Goal: Navigation & Orientation: Find specific page/section

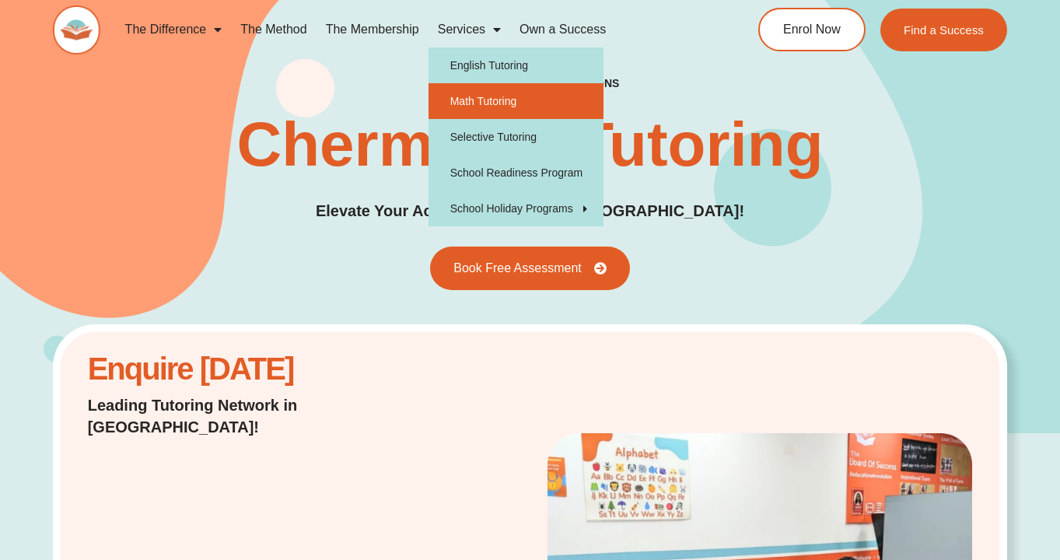
click at [488, 109] on link "Math Tutoring" at bounding box center [516, 101] width 175 height 36
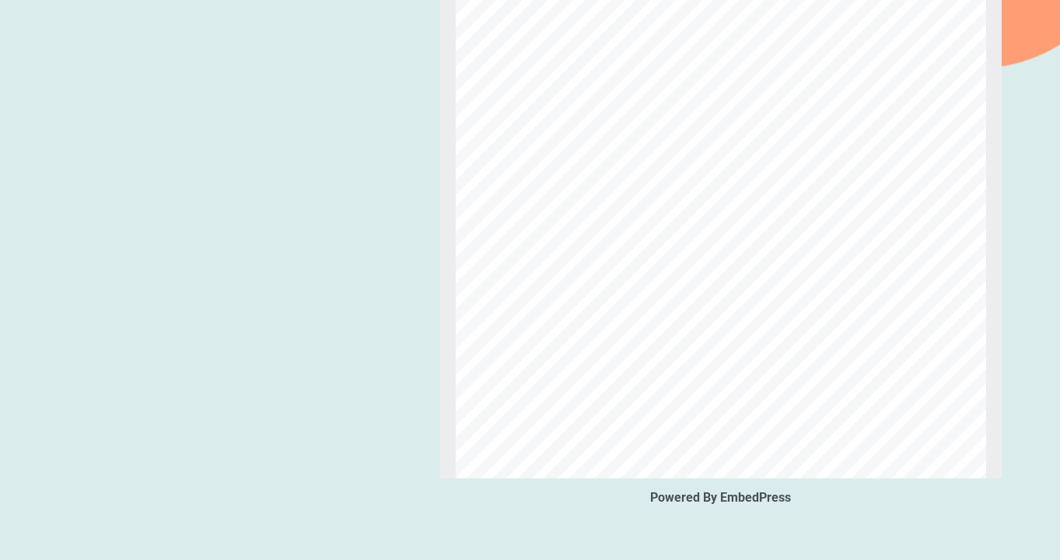
scroll to position [4675, 0]
type input "*"
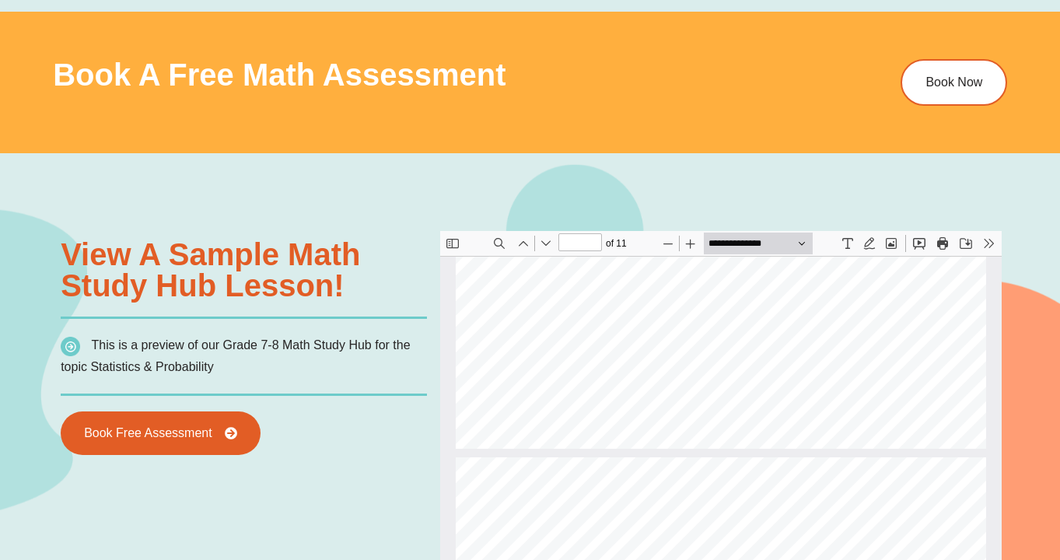
scroll to position [0, 0]
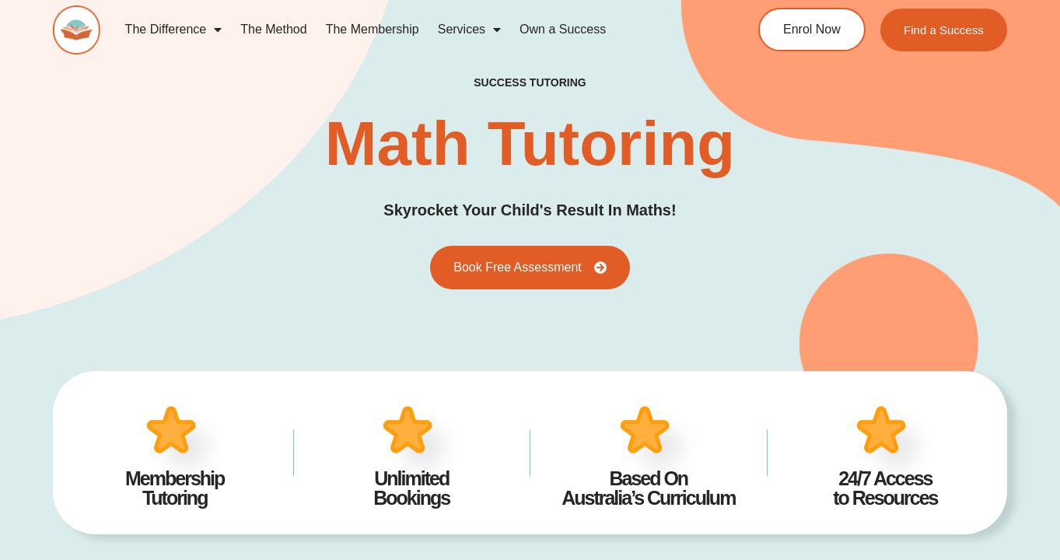
click at [370, 26] on link "The Membership" at bounding box center [373, 30] width 112 height 36
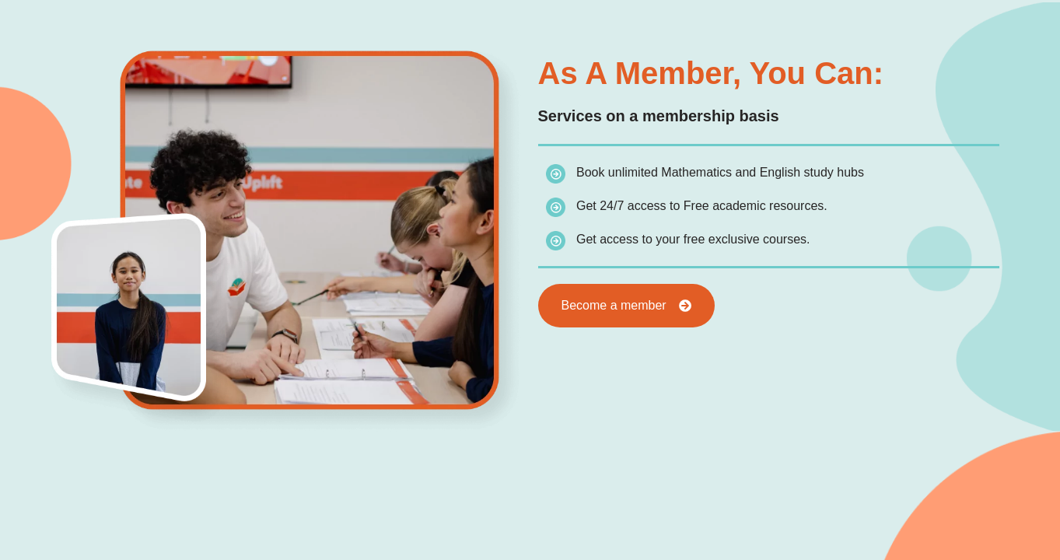
scroll to position [721, 0]
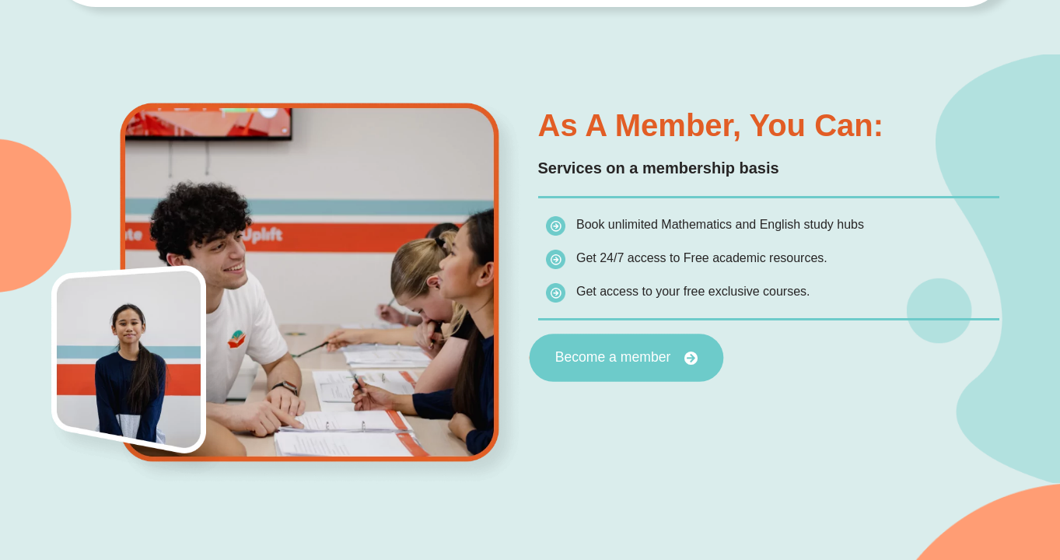
click at [605, 369] on link "Become a member" at bounding box center [626, 359] width 194 height 48
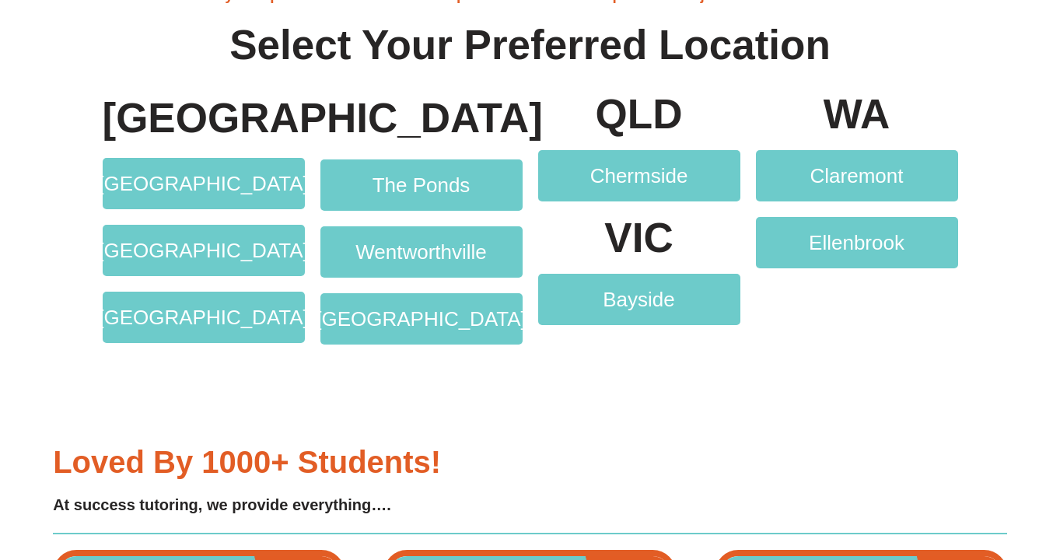
scroll to position [2964, 0]
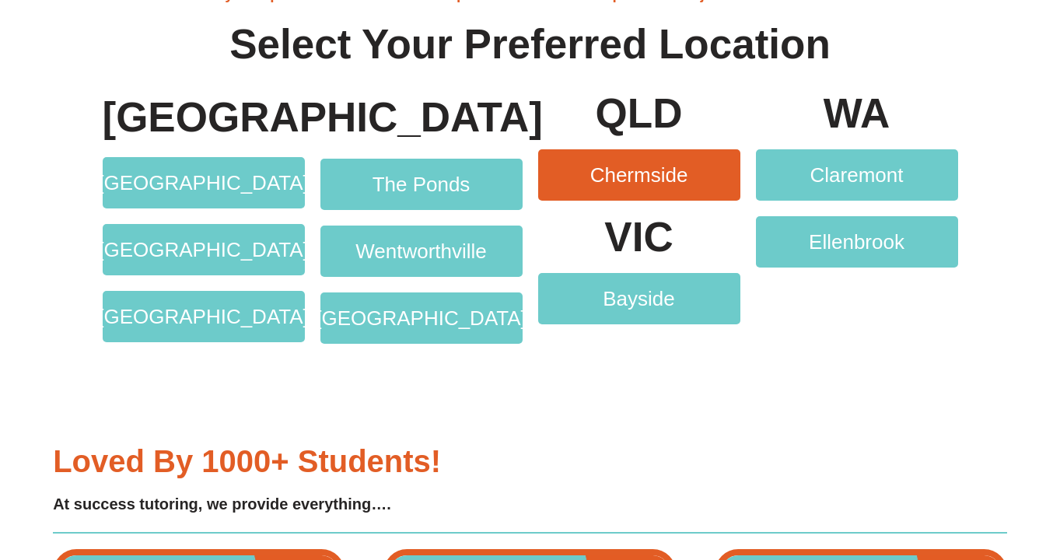
click at [629, 161] on link "Chermside" at bounding box center [639, 174] width 202 height 51
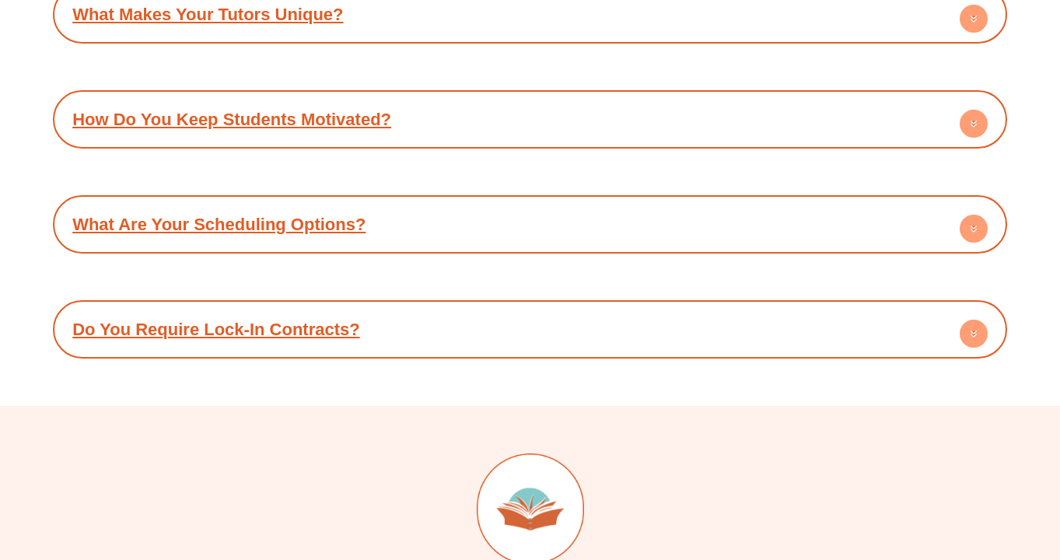
scroll to position [7932, 0]
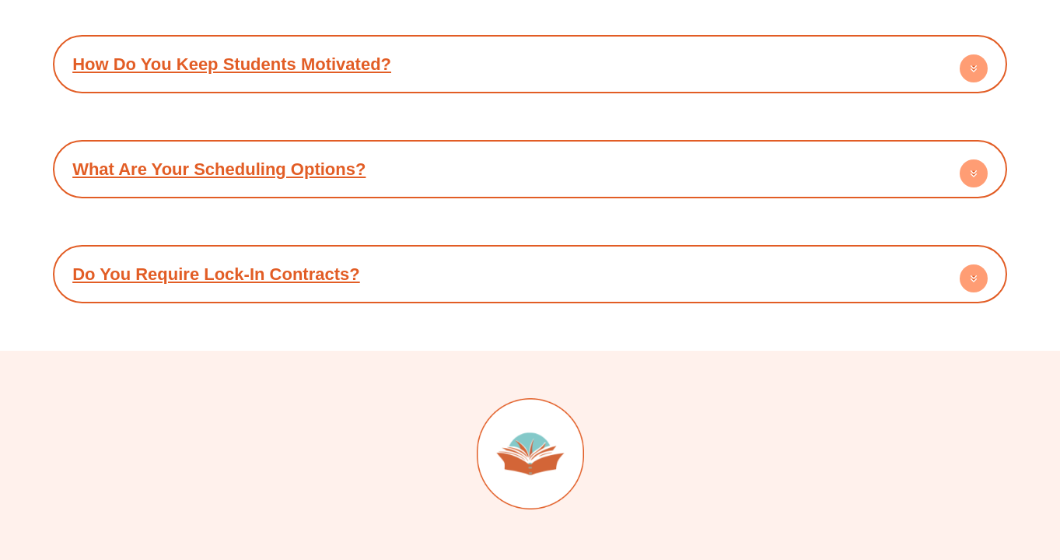
click at [969, 265] on circle at bounding box center [974, 279] width 28 height 28
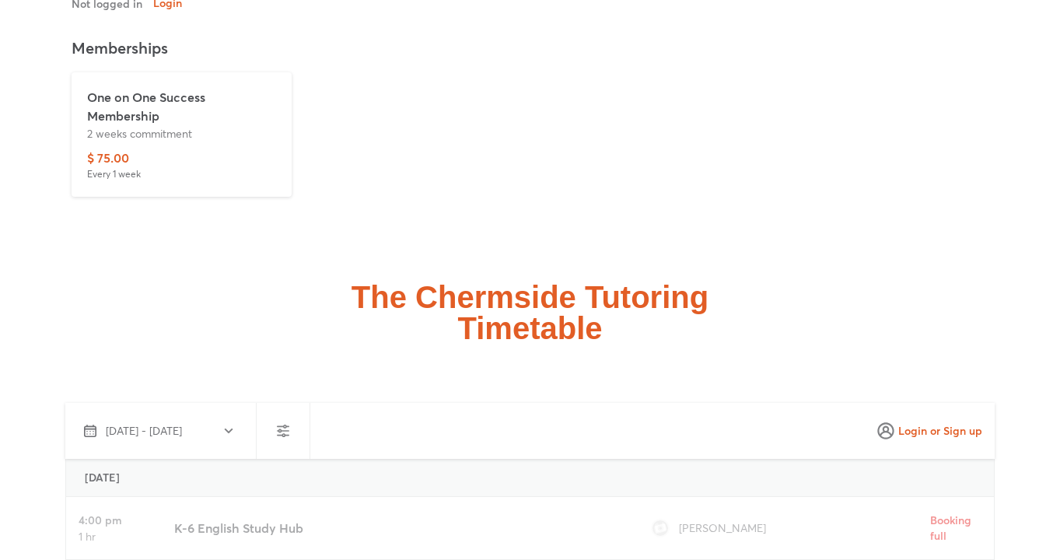
scroll to position [3787, 0]
